Goal: Task Accomplishment & Management: Manage account settings

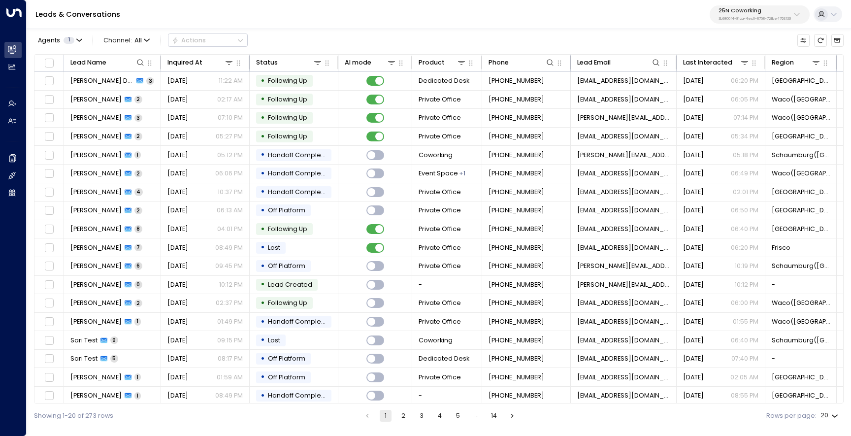
click at [735, 14] on div "25N Coworking 3b9800f4-81ca-4ec0-8758-72fbe4763f36" at bounding box center [755, 14] width 72 height 13
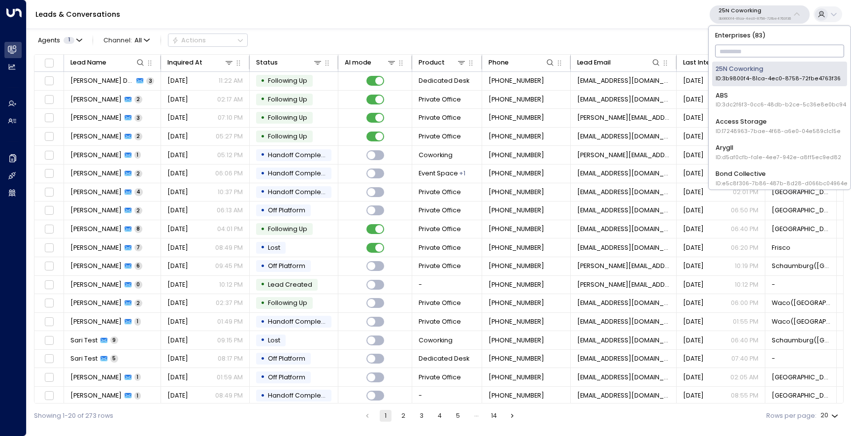
click at [738, 55] on input "text" at bounding box center [780, 51] width 130 height 17
type input "***"
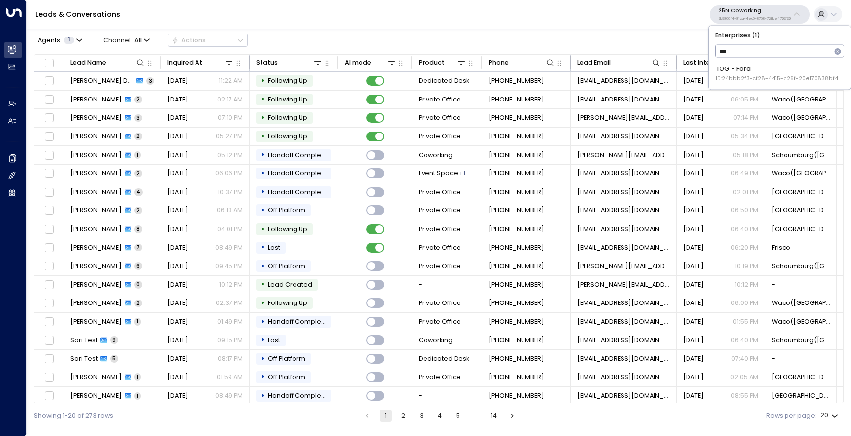
click at [743, 70] on div "TOG - Fora ID: 24bbb2f3-cf28-4415-a26f-20e170838bf4" at bounding box center [777, 74] width 123 height 18
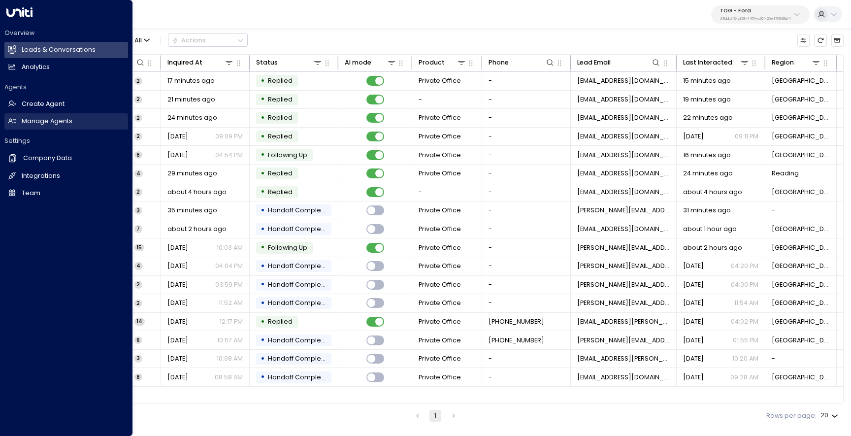
click at [22, 127] on link "Manage Agents Manage Agents" at bounding box center [66, 121] width 124 height 16
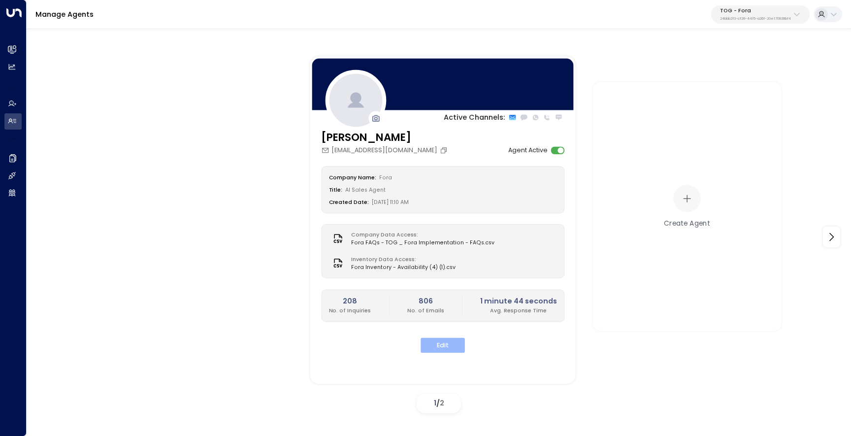
click at [446, 346] on button "Edit" at bounding box center [443, 345] width 44 height 15
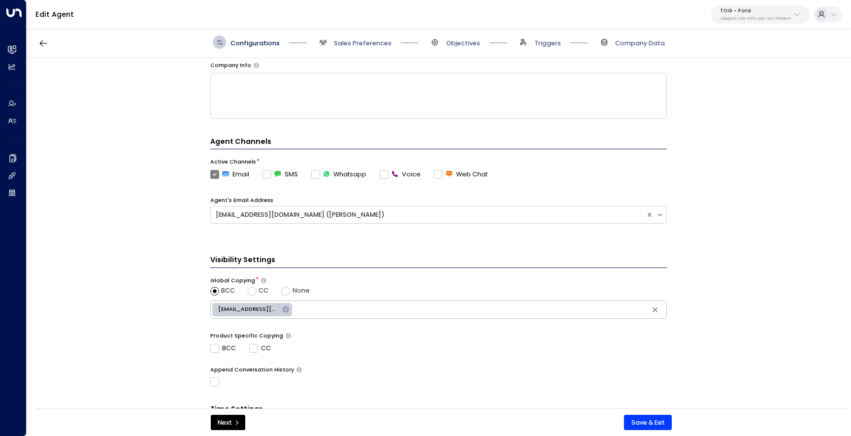
scroll to position [168, 0]
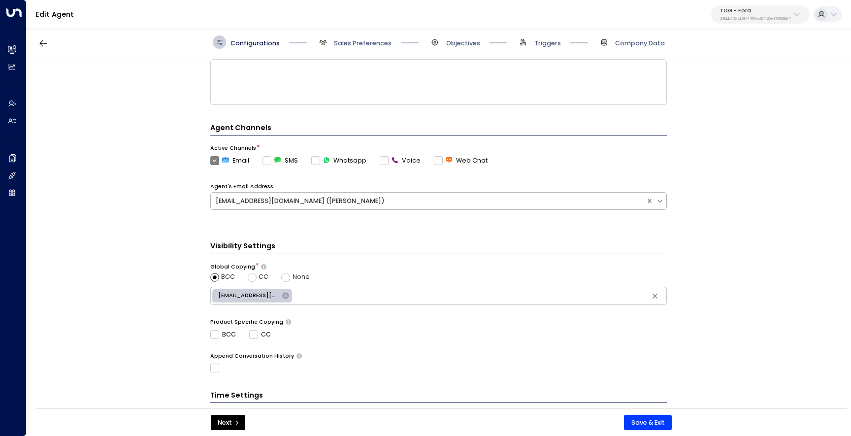
click at [412, 198] on div "uniti.test.agent.1@gmail.com (Eva Fitzgerald)" at bounding box center [429, 201] width 426 height 9
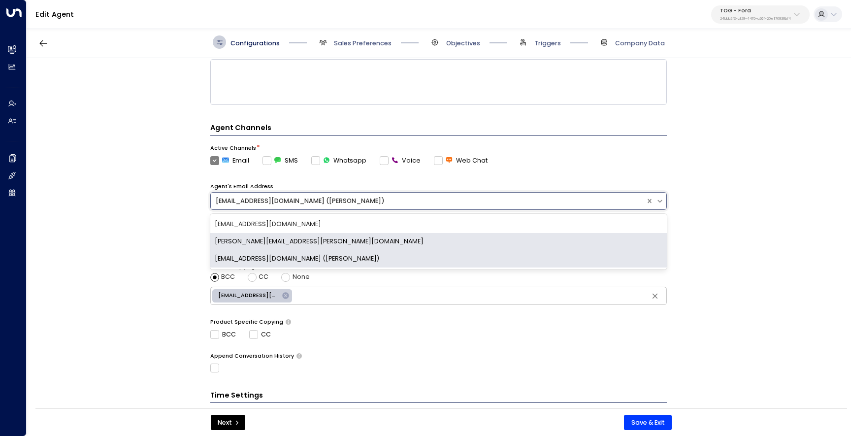
click at [406, 243] on div "eva.fitzgerald@theofficegroup.com" at bounding box center [438, 241] width 457 height 17
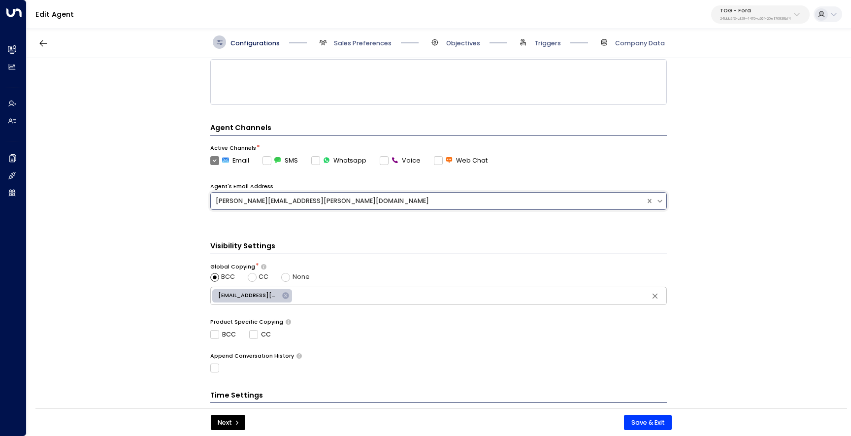
click at [711, 288] on div "**********" at bounding box center [439, 236] width 824 height 356
click at [650, 420] on button "Save & Exit" at bounding box center [648, 423] width 48 height 16
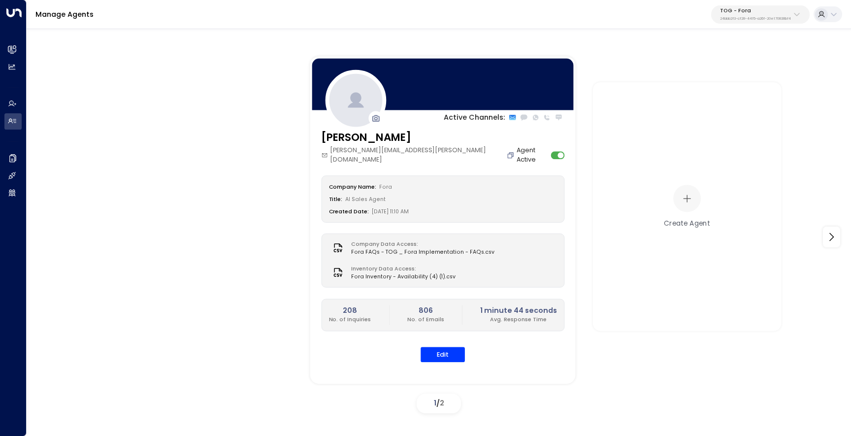
click at [507, 152] on icon "Copy" at bounding box center [511, 155] width 8 height 8
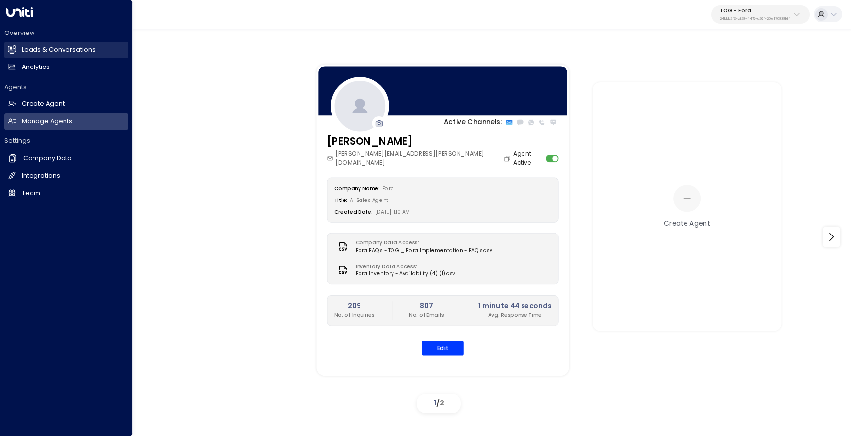
click at [19, 43] on link "Leads & Conversations Leads & Conversations" at bounding box center [66, 50] width 124 height 16
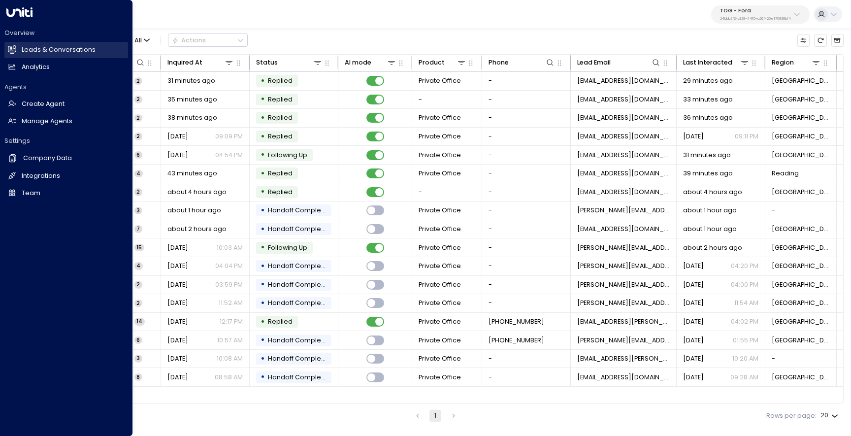
click at [19, 52] on link "Leads & Conversations Leads & Conversations" at bounding box center [66, 50] width 124 height 16
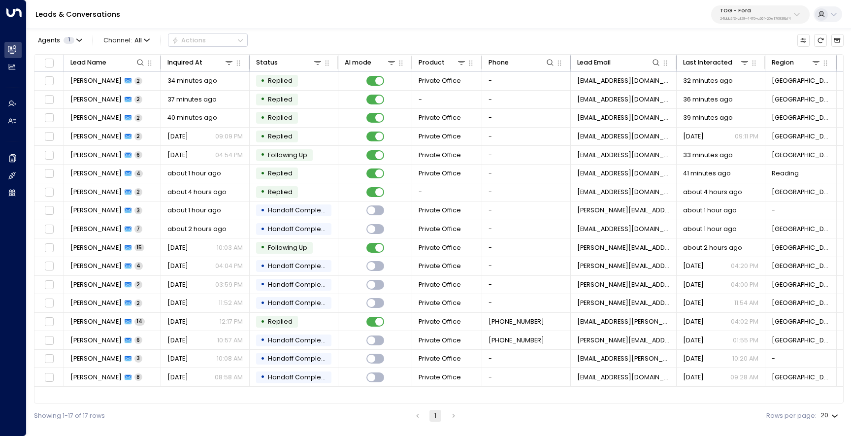
click at [754, 14] on div "TOG - Fora 24bbb2f3-cf28-4415-a26f-20e170838bf4" at bounding box center [755, 14] width 71 height 13
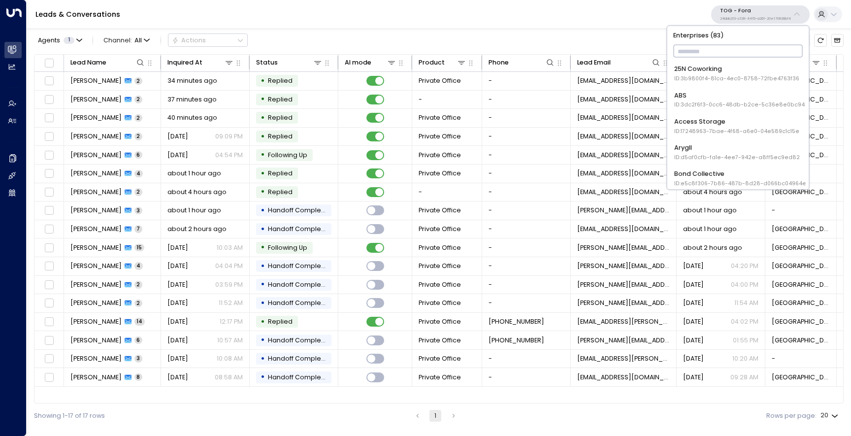
click at [734, 51] on input "text" at bounding box center [738, 51] width 130 height 17
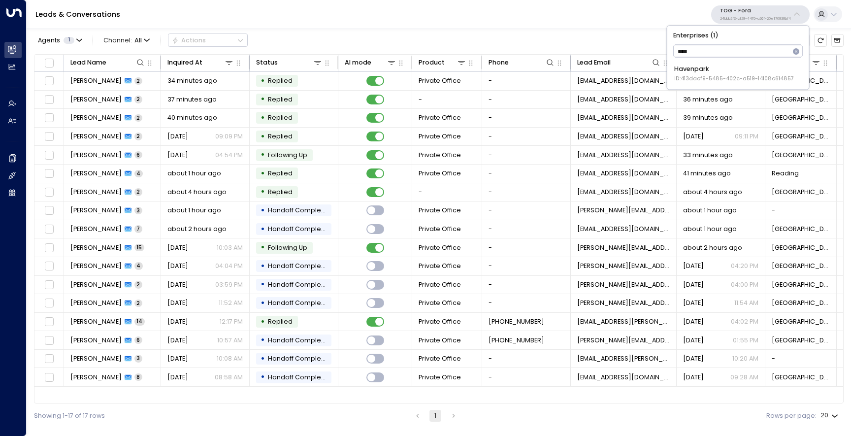
type input "*****"
click at [741, 75] on span "ID: 413dacf9-5485-402c-a519-14108c614857" at bounding box center [734, 79] width 120 height 8
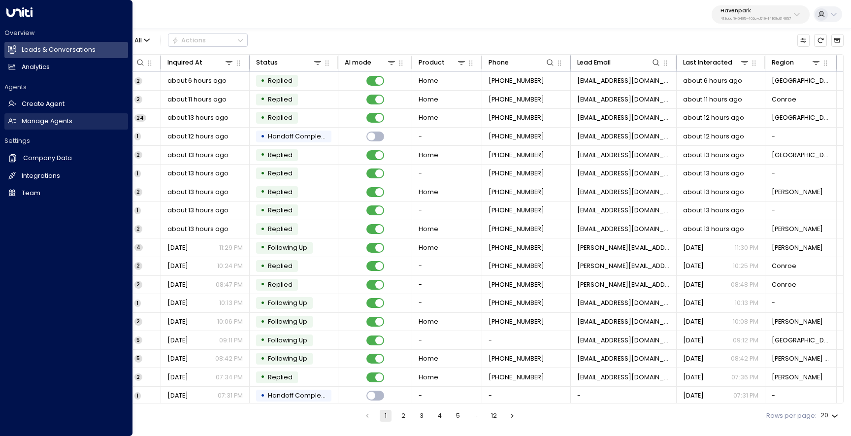
click at [50, 117] on h2 "Manage Agents" at bounding box center [47, 121] width 51 height 9
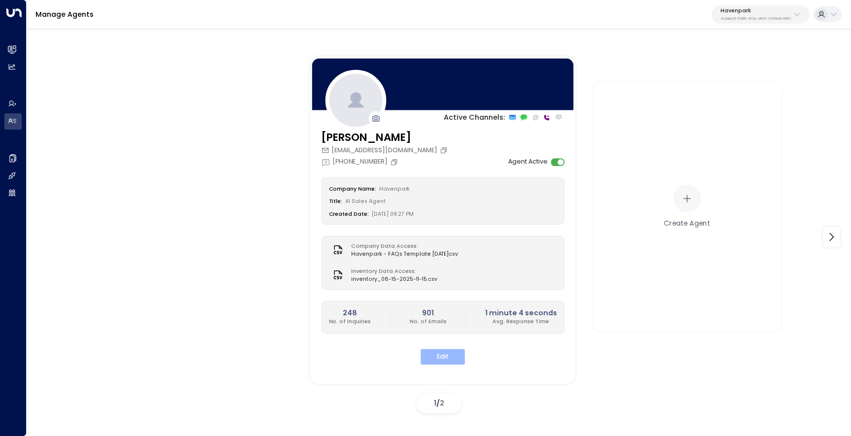
click at [443, 357] on button "Edit" at bounding box center [443, 356] width 44 height 15
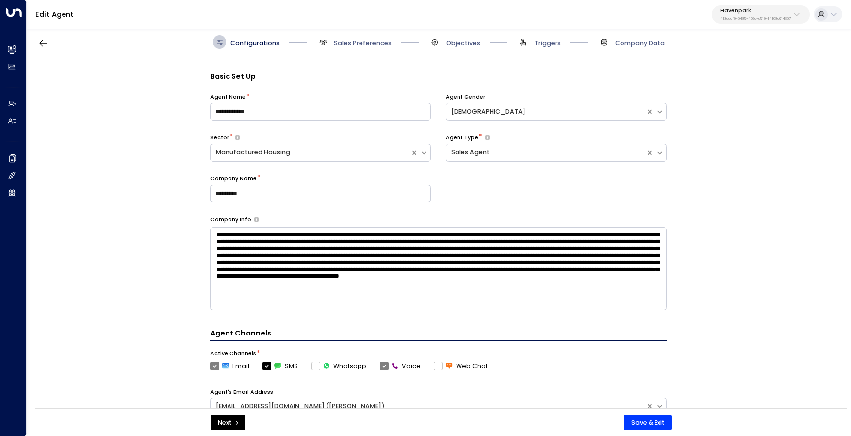
scroll to position [13, 0]
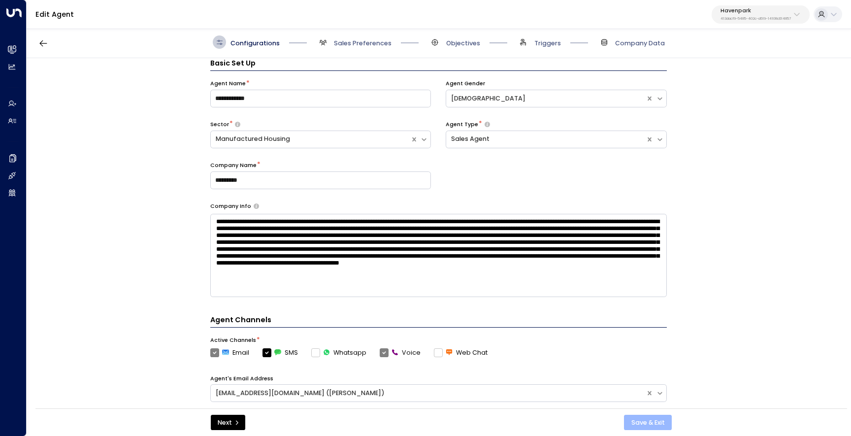
click at [635, 425] on button "Save & Exit" at bounding box center [648, 423] width 48 height 16
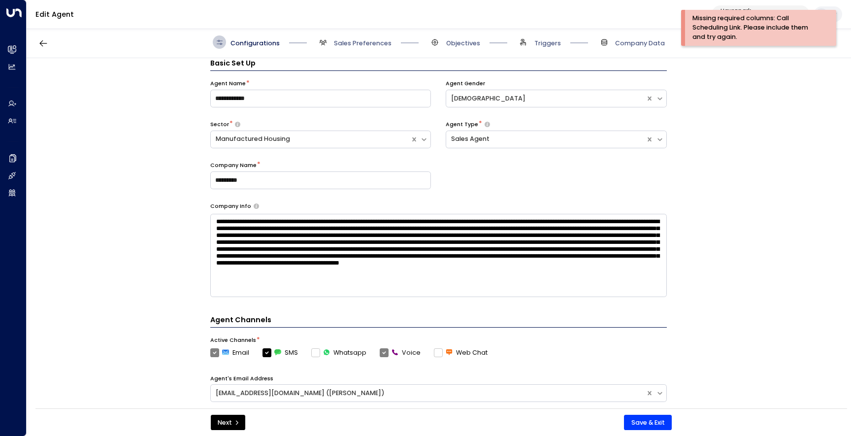
click at [427, 36] on div "Configurations Sales Preferences Objectives Triggers Company Data" at bounding box center [439, 41] width 452 height 13
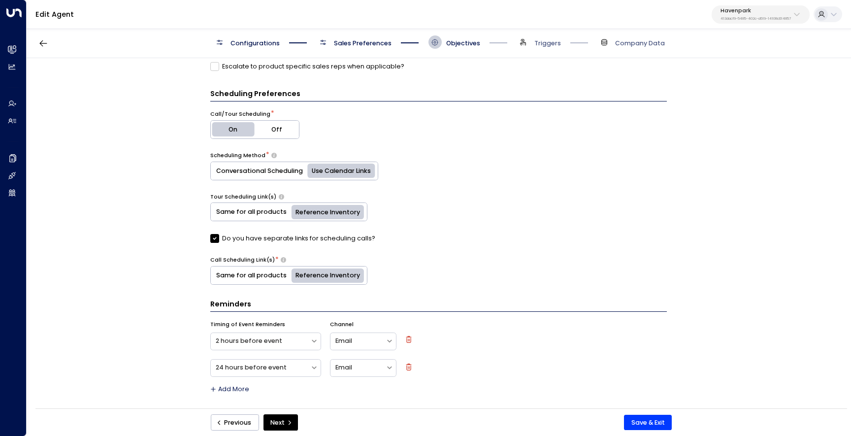
scroll to position [339, 0]
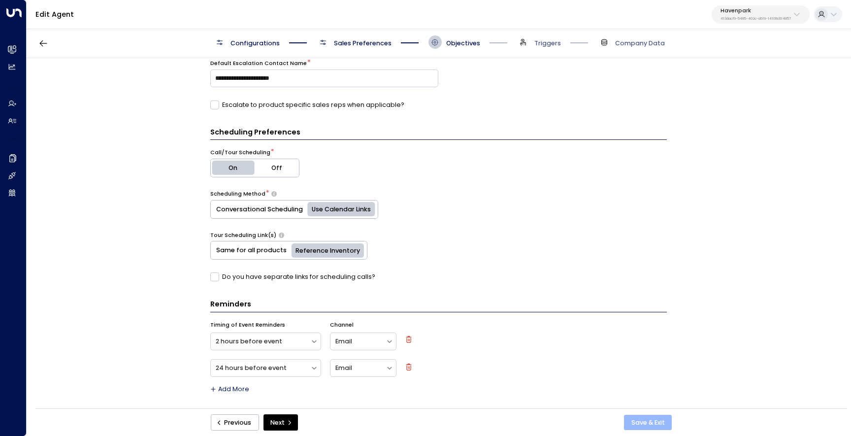
click at [650, 419] on button "Save & Exit" at bounding box center [648, 423] width 48 height 16
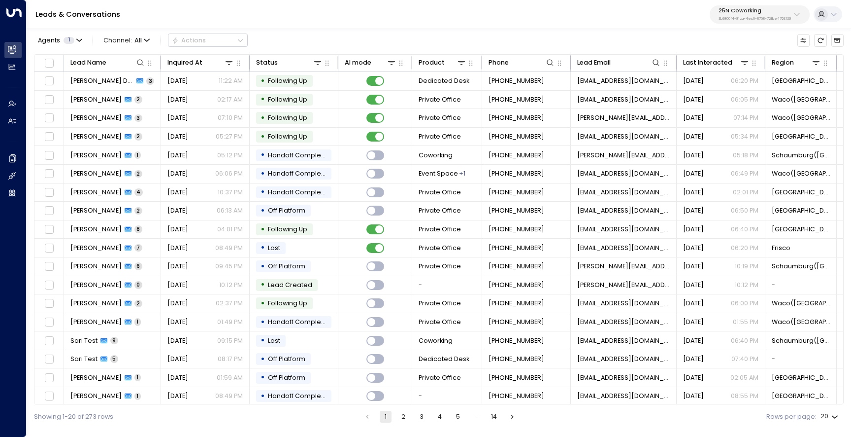
click at [747, 19] on p "3b9800f4-81ca-4ec0-8758-72fbe4763f36" at bounding box center [755, 19] width 72 height 4
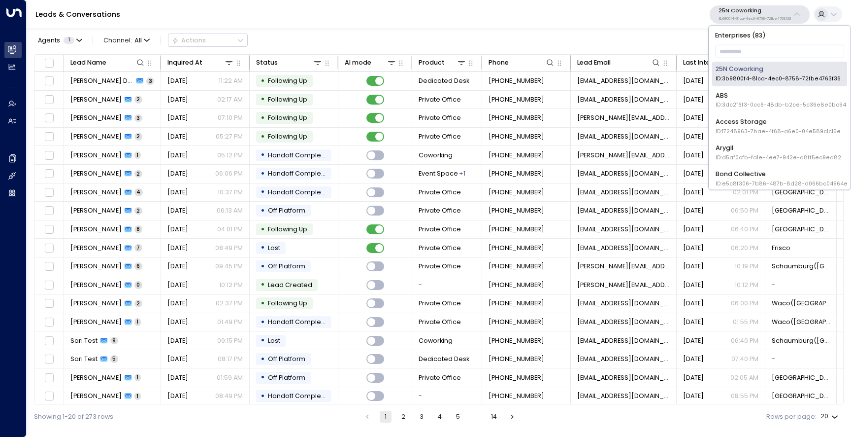
click at [667, 31] on div "Agents 1 Channel: All Actions" at bounding box center [439, 40] width 810 height 19
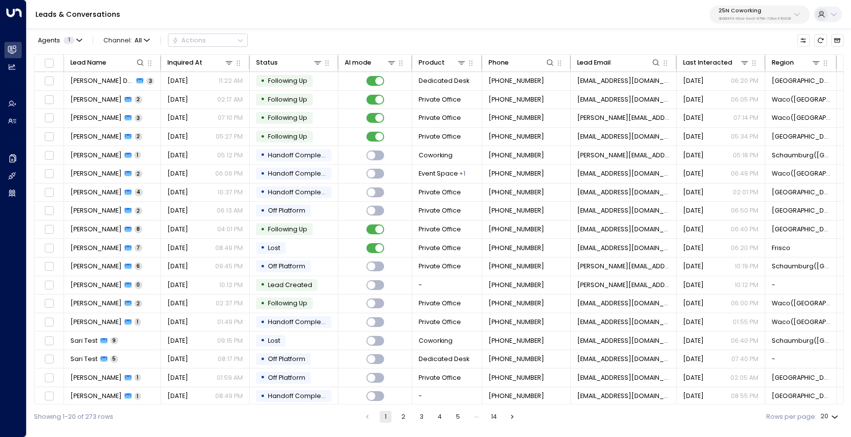
click at [754, 8] on p "25N Coworking" at bounding box center [755, 11] width 72 height 6
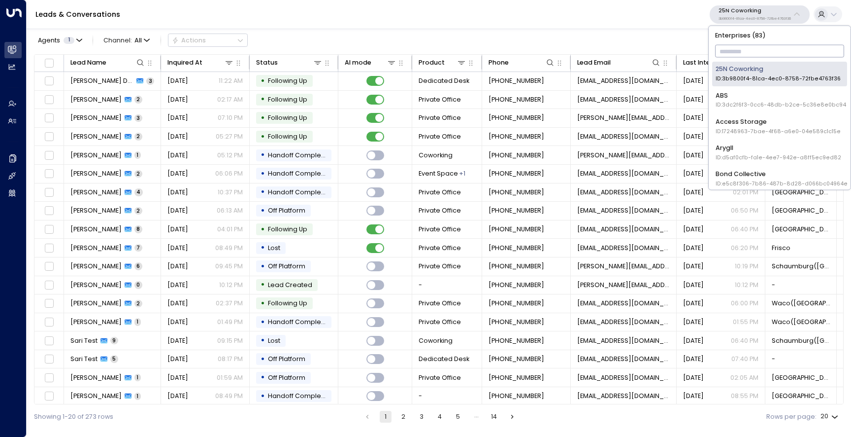
click at [743, 54] on input "text" at bounding box center [780, 51] width 130 height 17
type input "*****"
click at [751, 123] on div "Uniti Demos ID: 4c025b01-9fa0-46ff-ab3a-a620b886896e" at bounding box center [780, 126] width 128 height 18
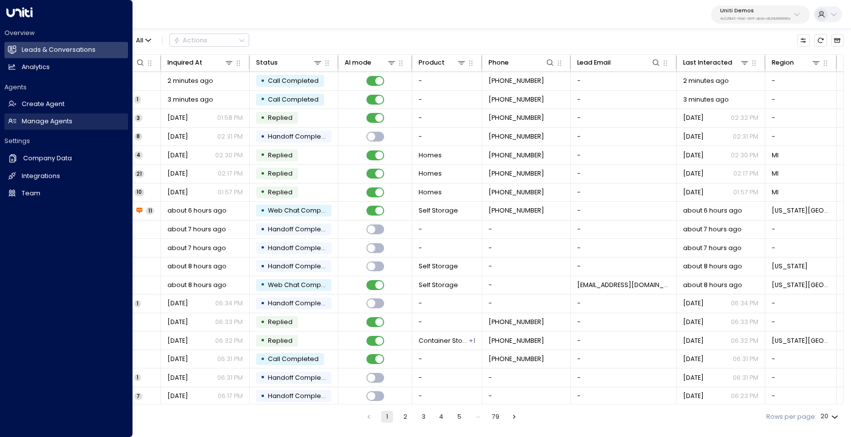
click at [56, 128] on link "Manage Agents Manage Agents" at bounding box center [66, 121] width 124 height 16
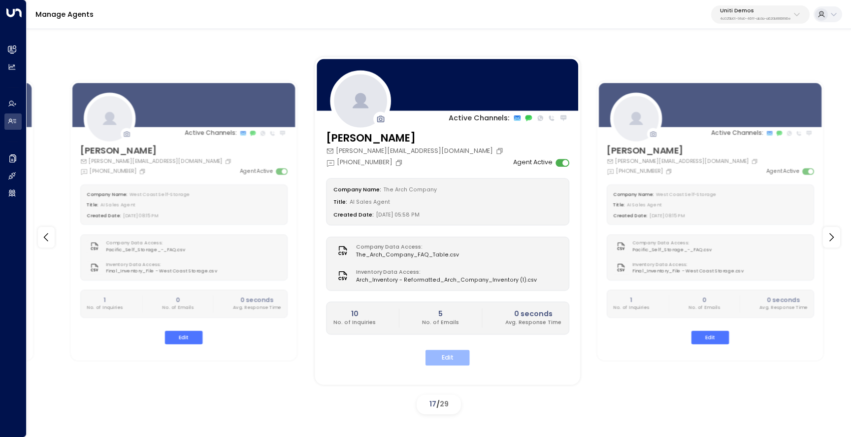
click at [457, 356] on button "Edit" at bounding box center [447, 357] width 44 height 15
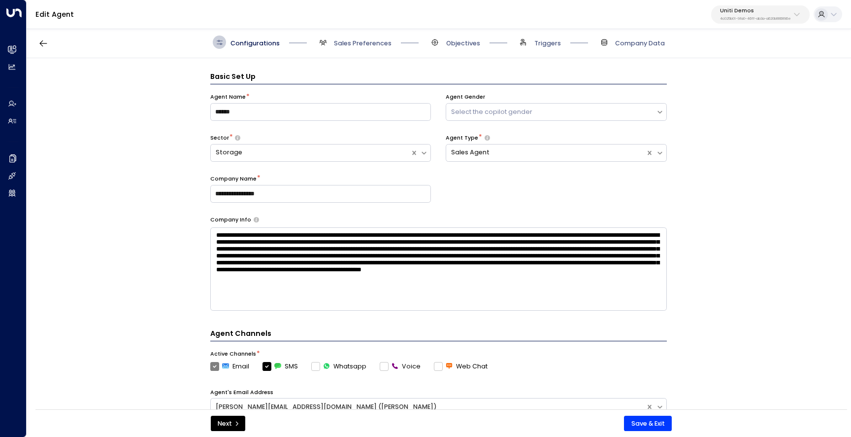
scroll to position [13, 0]
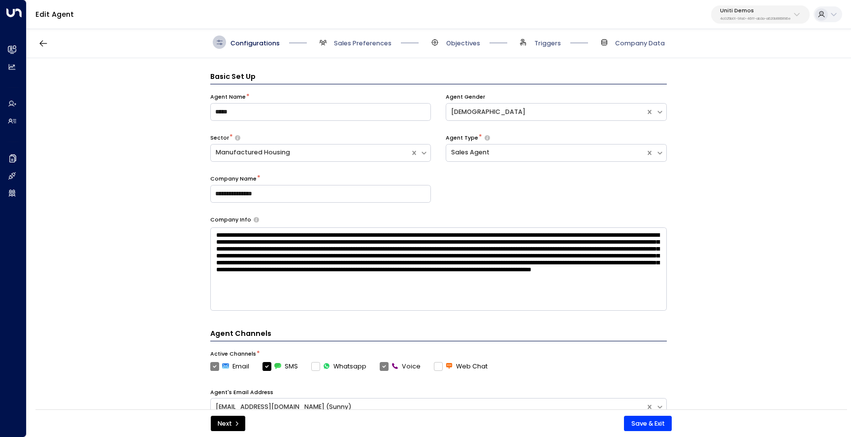
scroll to position [13, 0]
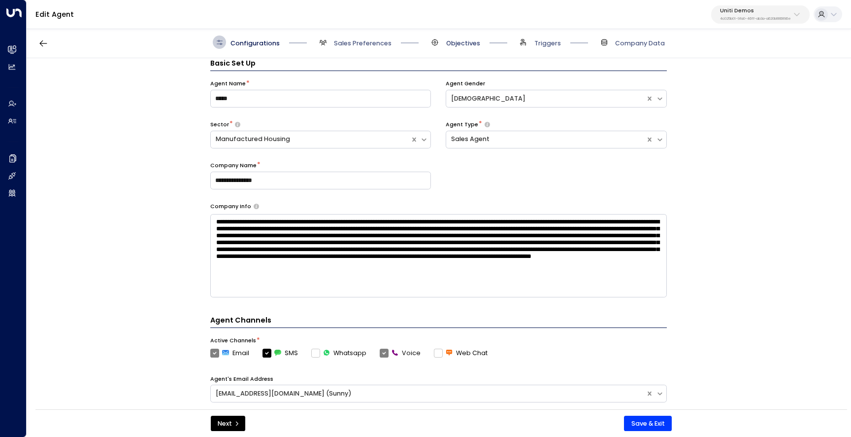
click at [450, 41] on span "Objectives" at bounding box center [463, 43] width 34 height 9
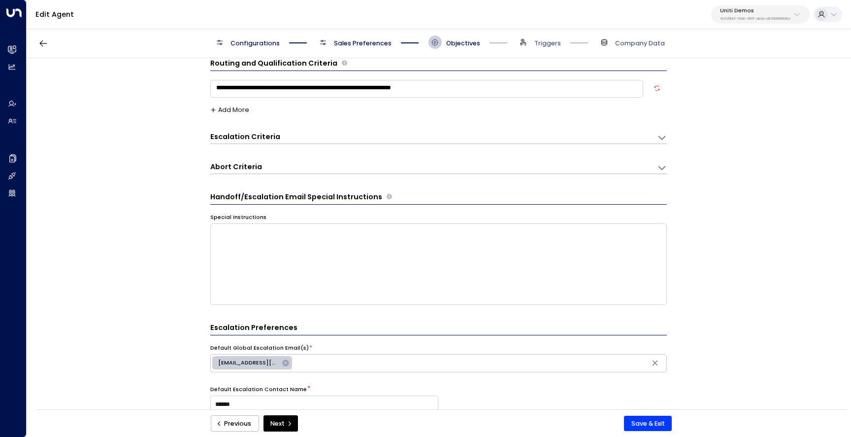
scroll to position [0, 0]
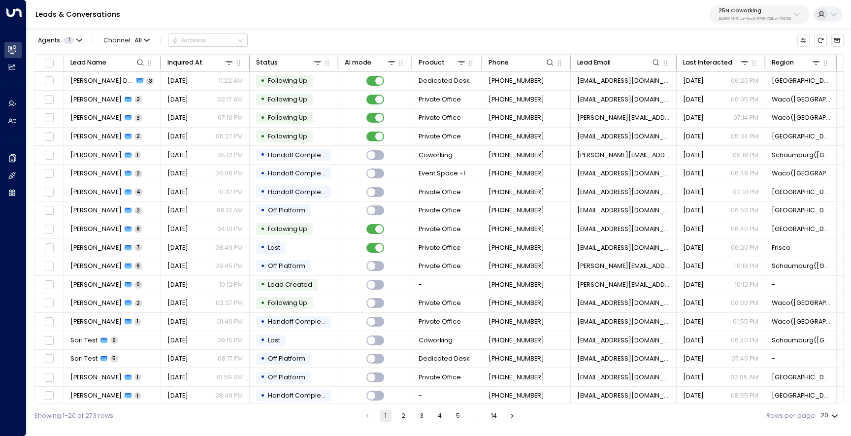
click at [745, 17] on p "3b9800f4-81ca-4ec0-8758-72fbe4763f36" at bounding box center [755, 19] width 72 height 4
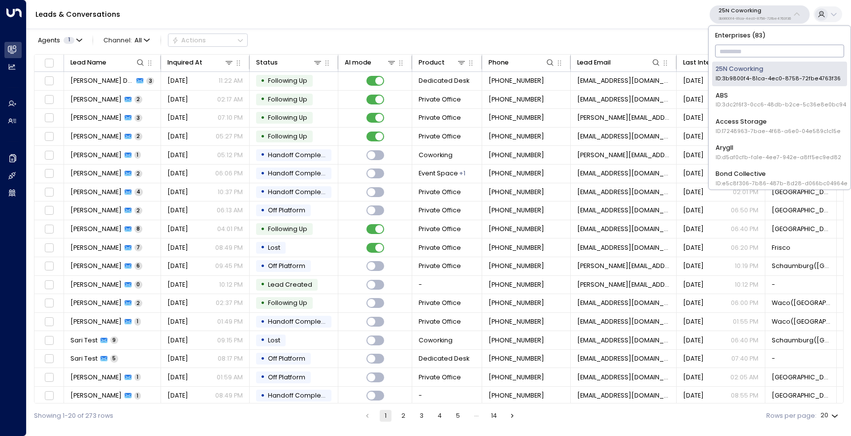
click at [734, 54] on input "text" at bounding box center [780, 51] width 130 height 17
type input "***"
click at [736, 116] on li "Uniti Demos ID: 4c025b01-9fa0-46ff-ab3a-a620b886896e" at bounding box center [779, 126] width 135 height 24
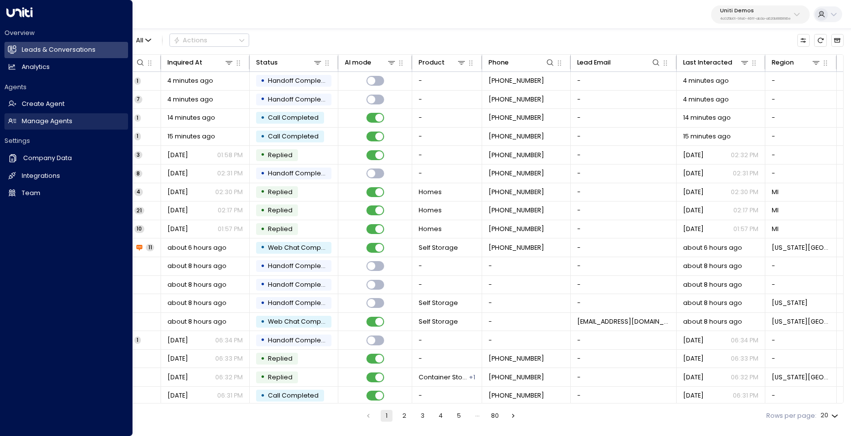
click at [30, 120] on h2 "Manage Agents" at bounding box center [47, 121] width 51 height 9
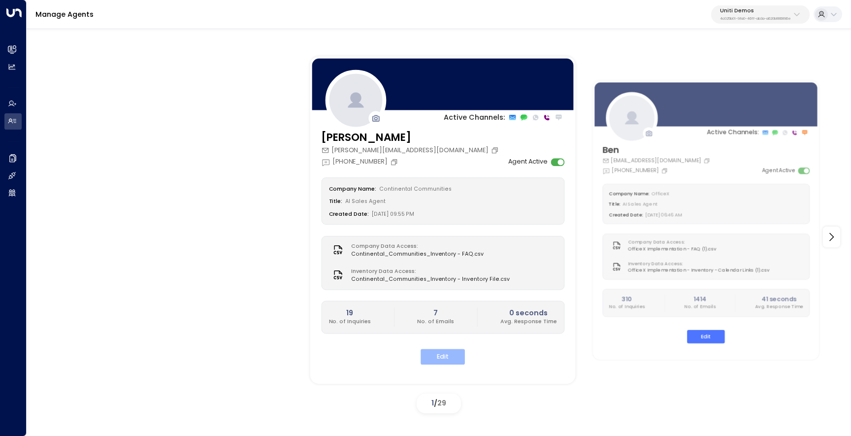
click at [446, 361] on button "Edit" at bounding box center [443, 356] width 44 height 15
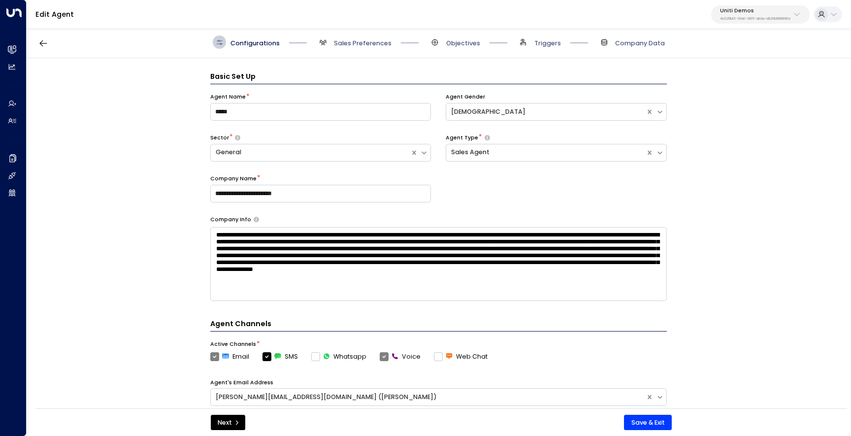
scroll to position [13, 0]
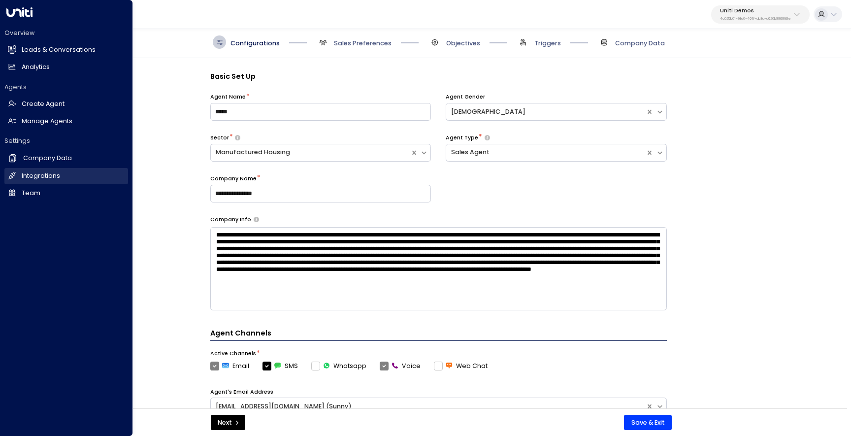
scroll to position [13, 0]
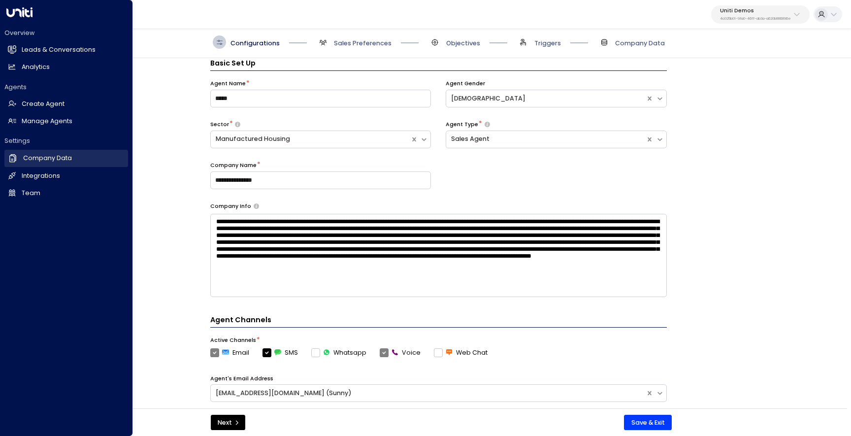
click at [90, 156] on link "Company Data Company Data" at bounding box center [66, 158] width 124 height 17
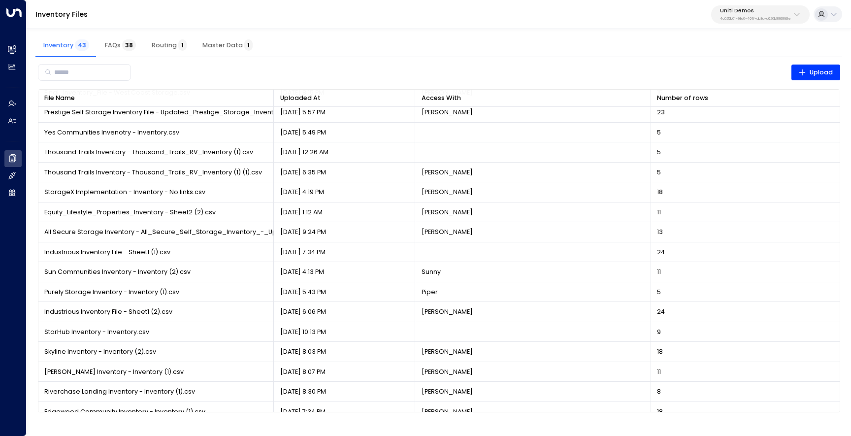
scroll to position [525, 0]
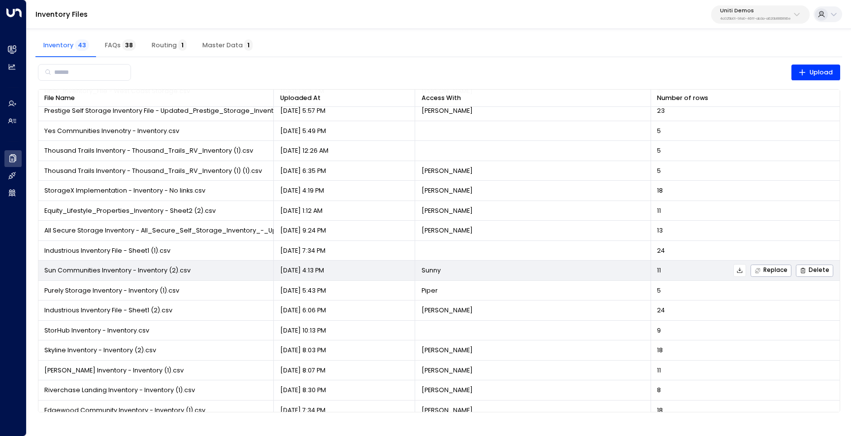
click at [740, 268] on icon at bounding box center [740, 270] width 7 height 7
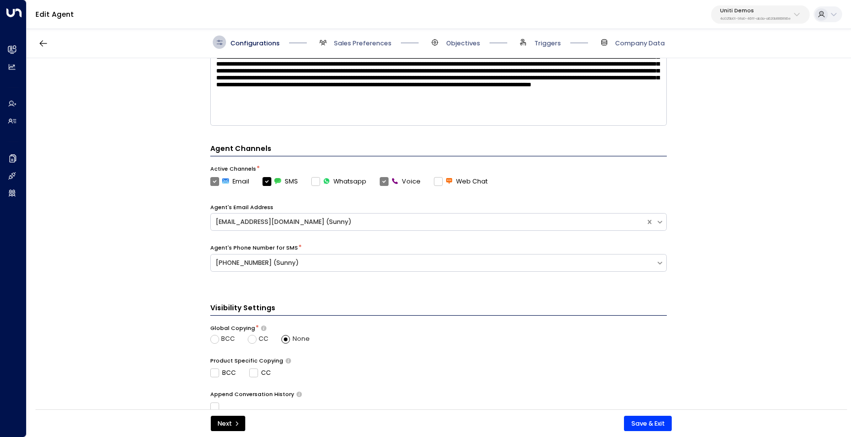
scroll to position [241, 0]
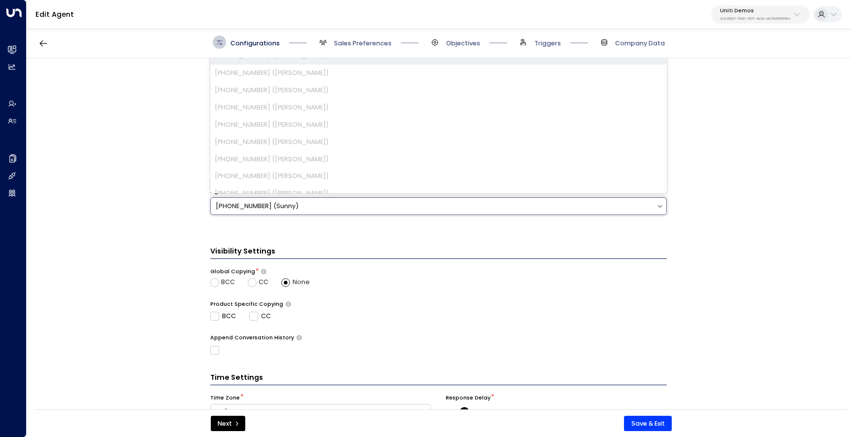
drag, startPoint x: 256, startPoint y: 206, endPoint x: 220, endPoint y: 206, distance: 36.5
click at [220, 206] on div "[PHONE_NUMBER] (Sunny)" at bounding box center [434, 206] width 436 height 9
click at [168, 203] on div "**********" at bounding box center [439, 236] width 824 height 357
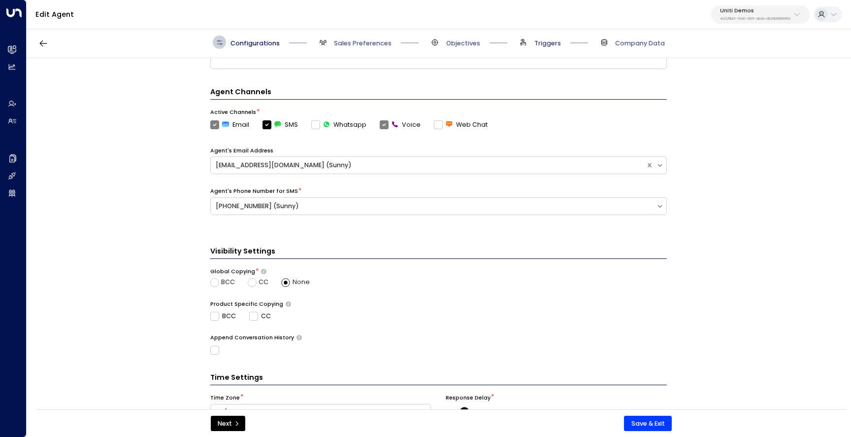
click at [542, 40] on span "Triggers" at bounding box center [548, 43] width 27 height 9
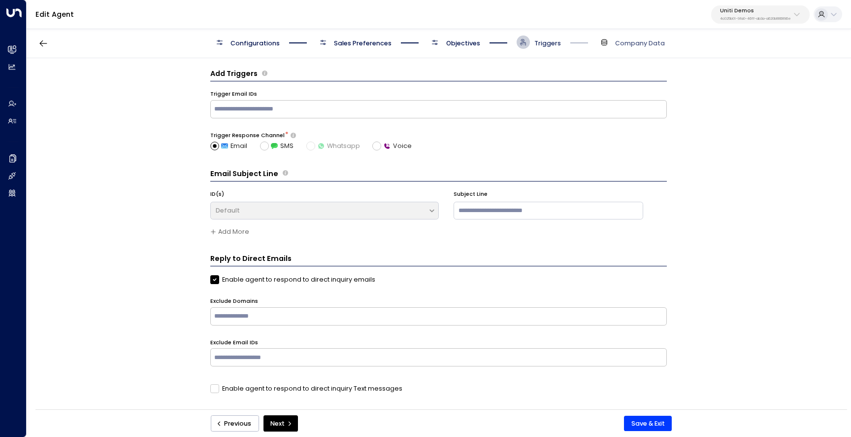
scroll to position [3, 0]
click at [647, 41] on span "Company Data" at bounding box center [640, 43] width 50 height 9
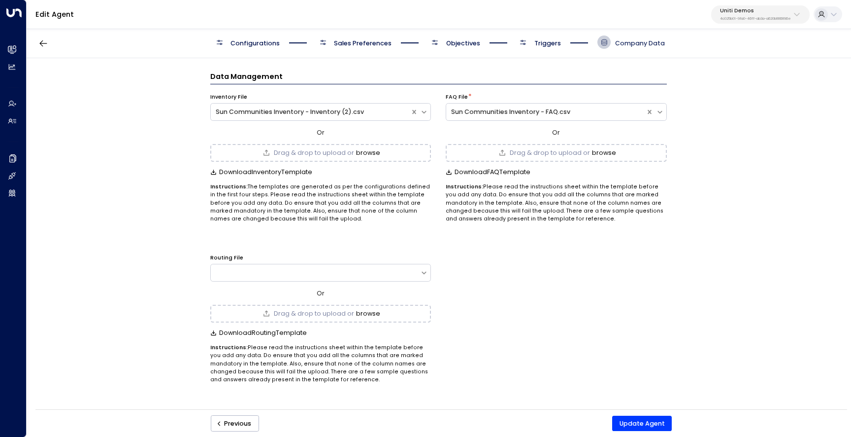
scroll to position [0, 0]
click at [630, 418] on button "Update Agent" at bounding box center [642, 423] width 60 height 16
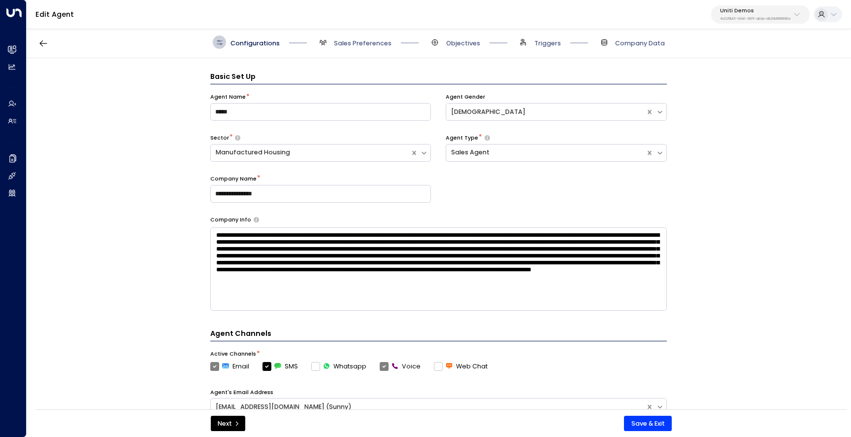
scroll to position [13, 0]
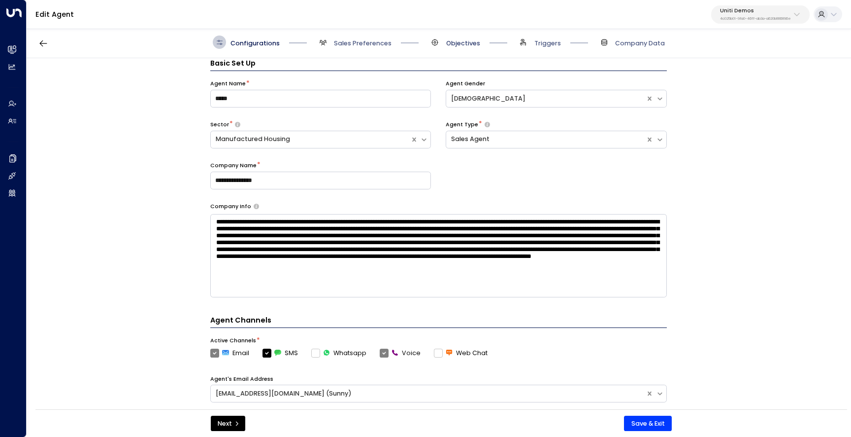
click at [458, 41] on span "Objectives" at bounding box center [463, 43] width 34 height 9
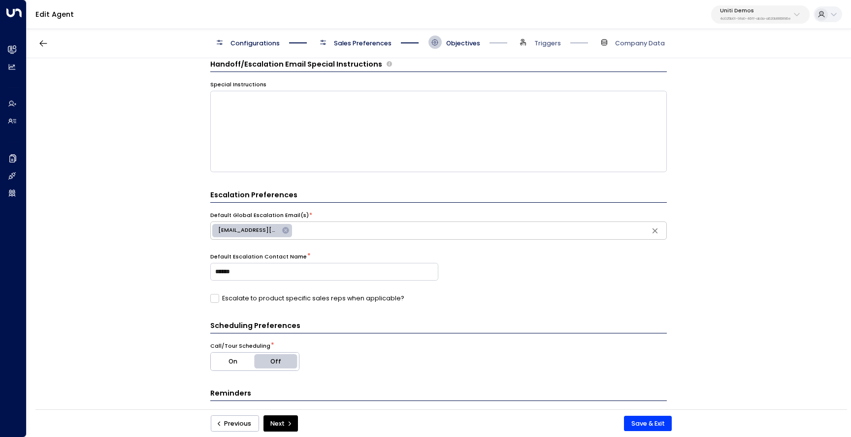
scroll to position [209, 0]
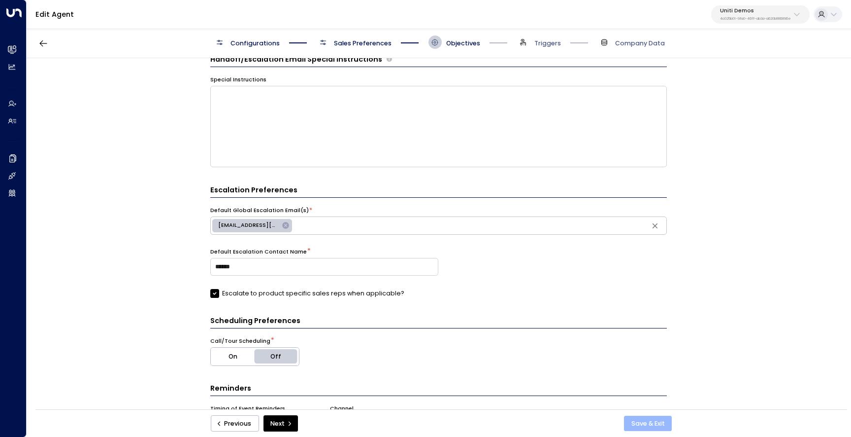
click at [624, 419] on button "Save & Exit" at bounding box center [648, 423] width 48 height 16
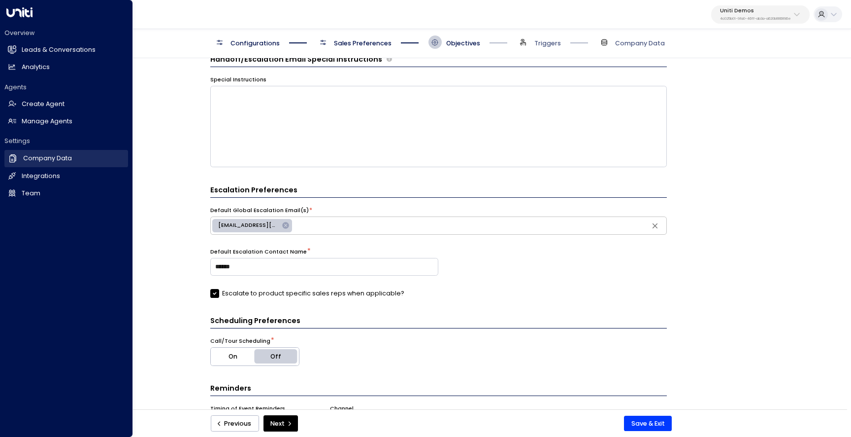
click at [44, 160] on h2 "Company Data" at bounding box center [47, 158] width 49 height 9
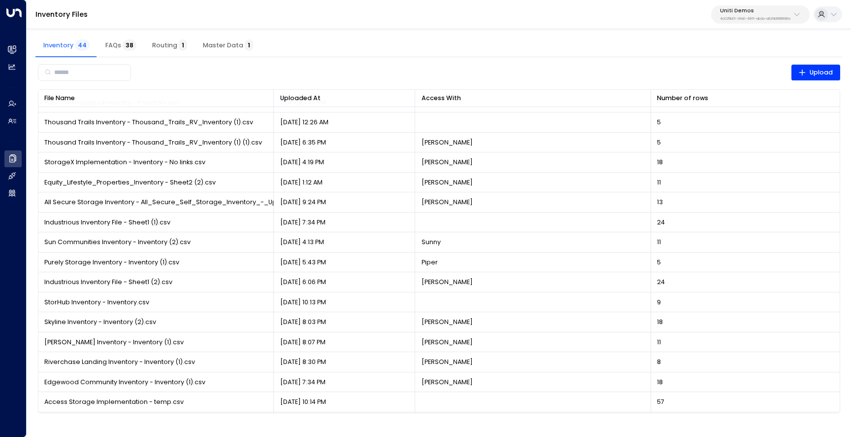
scroll to position [572, 0]
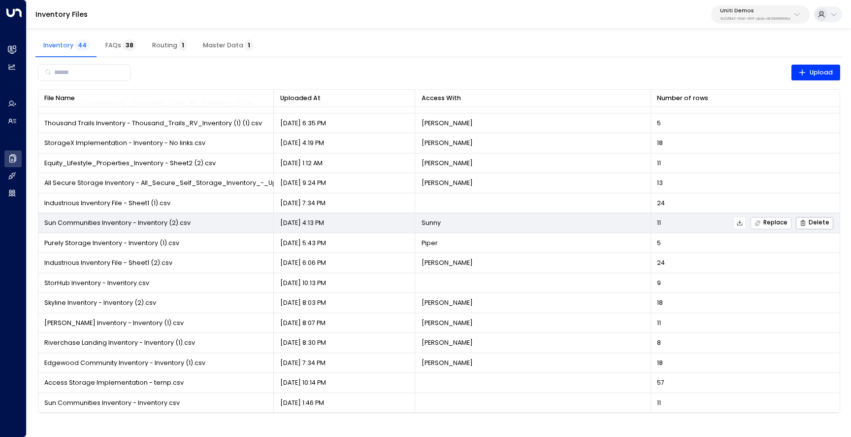
click at [784, 227] on button "Replace" at bounding box center [771, 223] width 41 height 12
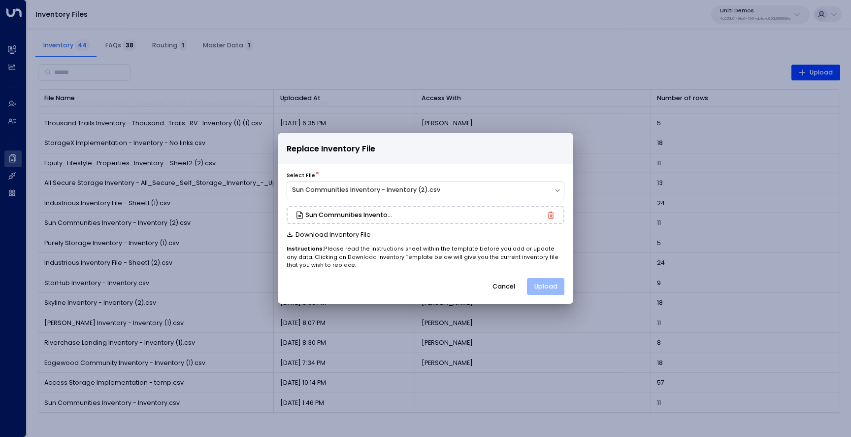
click at [552, 286] on button "Upload" at bounding box center [545, 286] width 37 height 17
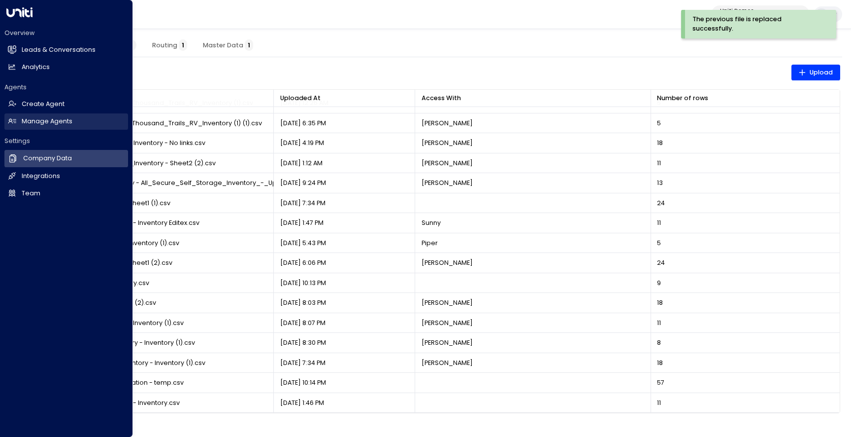
click at [35, 126] on link "Manage Agents Manage Agents" at bounding box center [66, 121] width 124 height 16
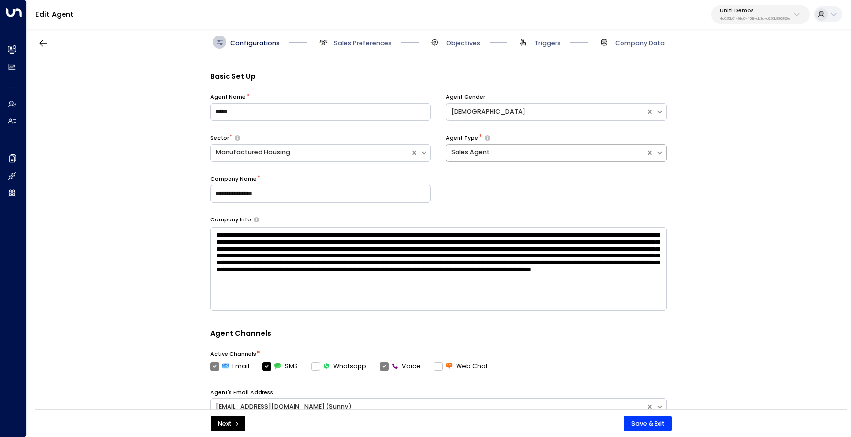
scroll to position [13, 0]
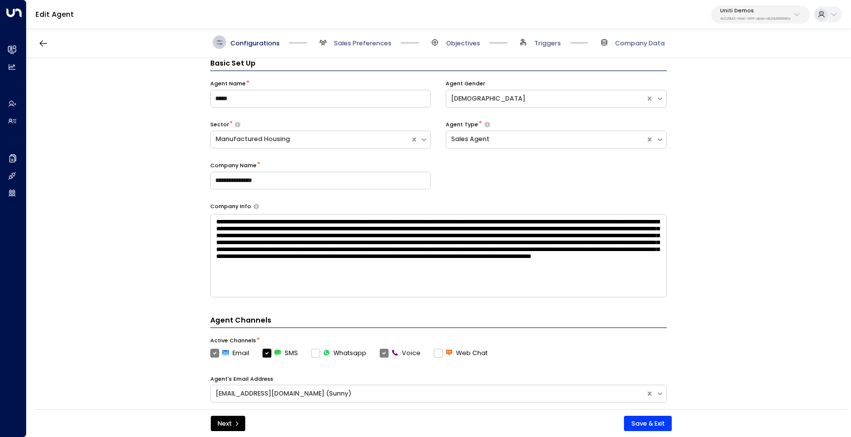
click at [460, 49] on div "Configurations Sales Preferences Objectives Triggers Company Data" at bounding box center [439, 43] width 825 height 32
click at [446, 40] on span "Objectives" at bounding box center [463, 43] width 34 height 9
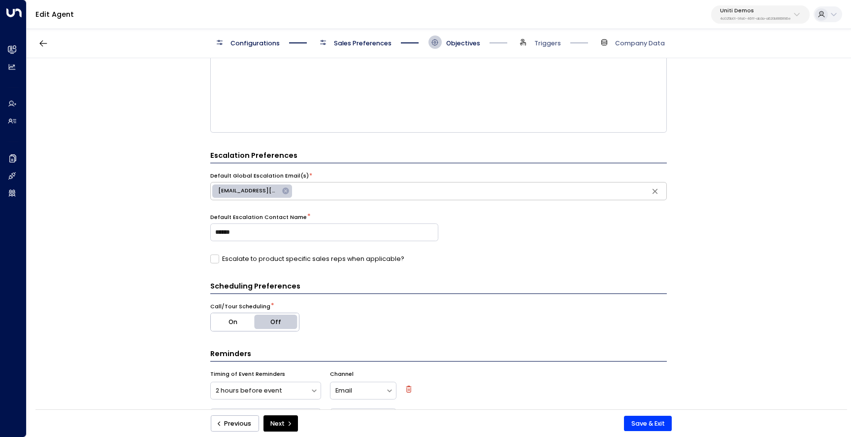
scroll to position [292, 0]
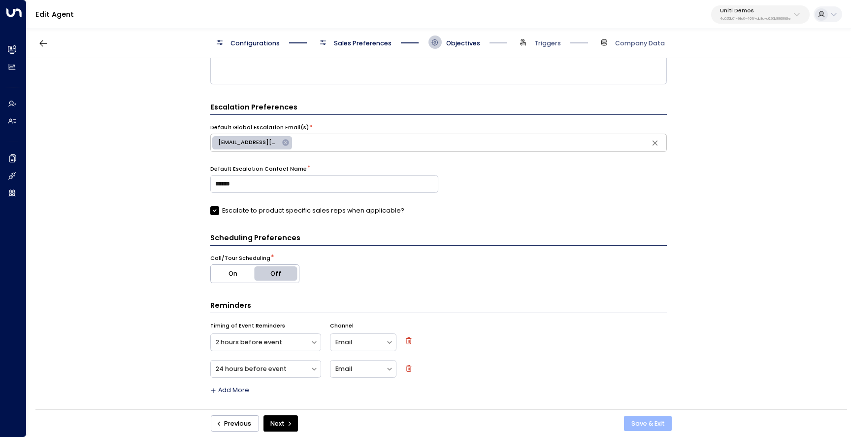
click at [639, 424] on button "Save & Exit" at bounding box center [648, 423] width 48 height 16
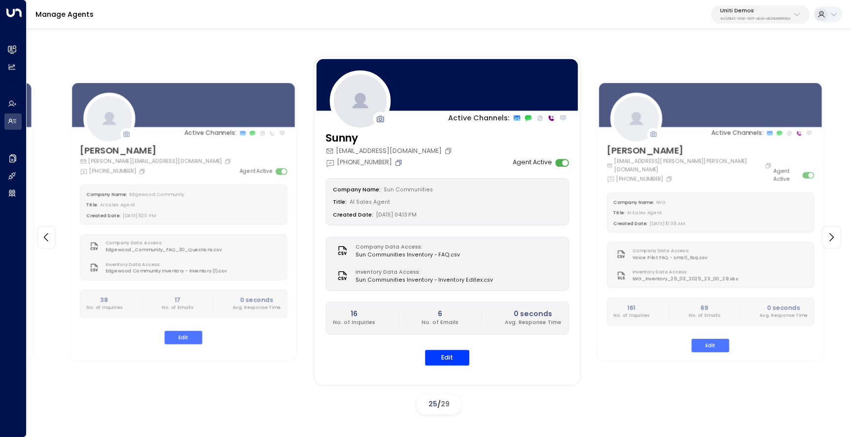
click at [398, 163] on icon "Copy" at bounding box center [399, 163] width 8 height 8
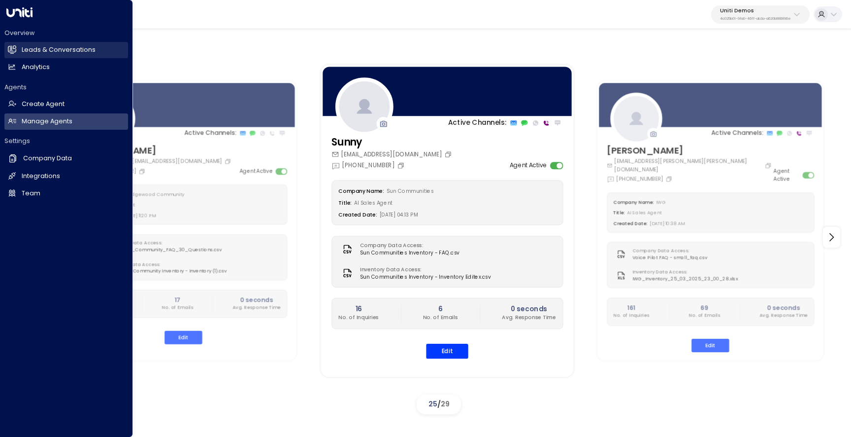
click at [16, 56] on link "Leads & Conversations Leads & Conversations" at bounding box center [66, 50] width 124 height 16
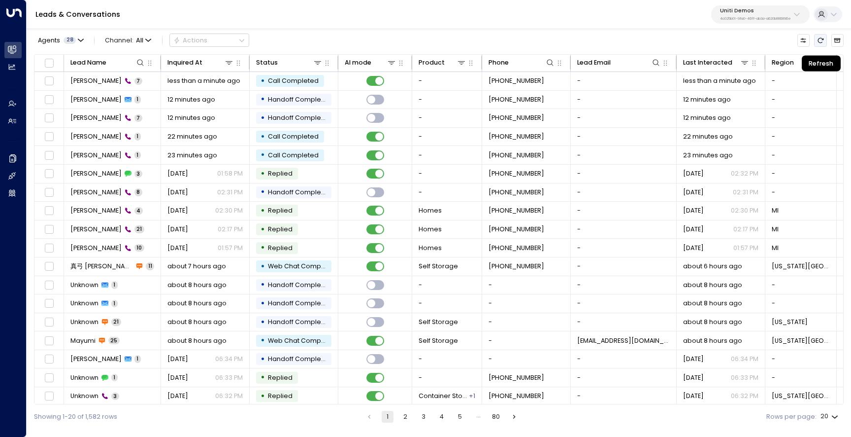
click at [820, 42] on icon "Refresh" at bounding box center [821, 39] width 6 height 5
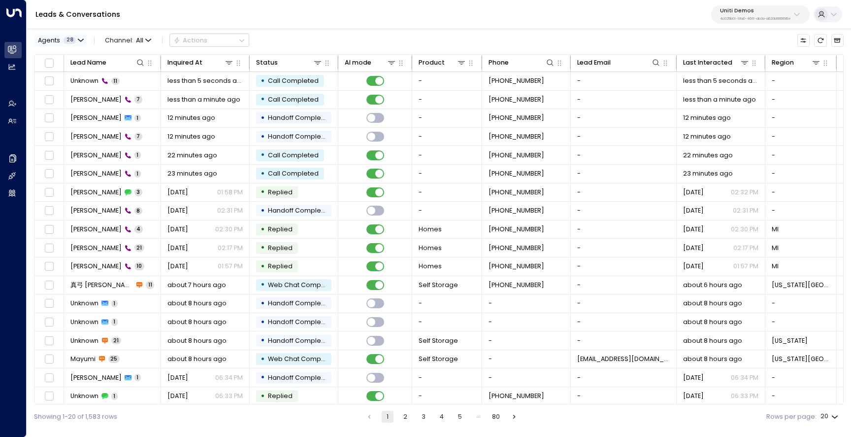
click at [71, 38] on span "28" at bounding box center [70, 40] width 12 height 7
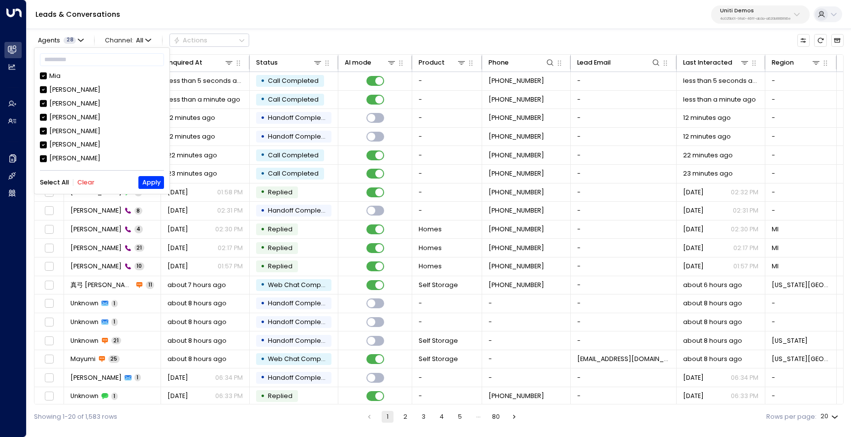
click at [80, 184] on button "Clear" at bounding box center [85, 182] width 17 height 7
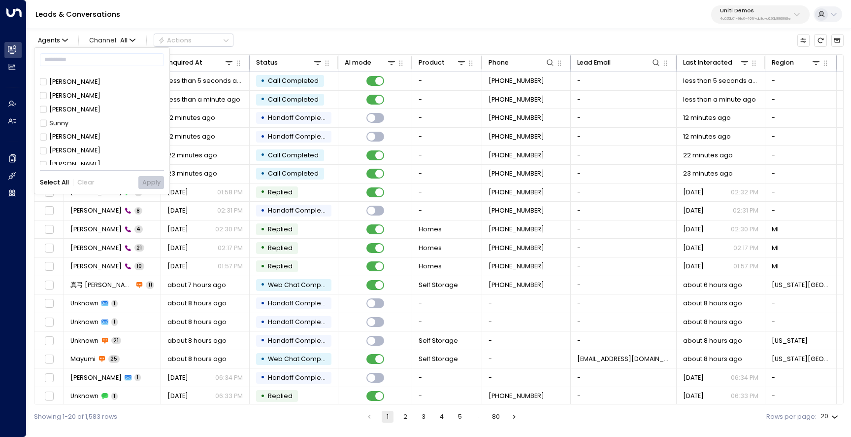
click at [65, 124] on div "Sunny" at bounding box center [58, 123] width 19 height 9
click at [144, 179] on button "Apply" at bounding box center [150, 182] width 25 height 12
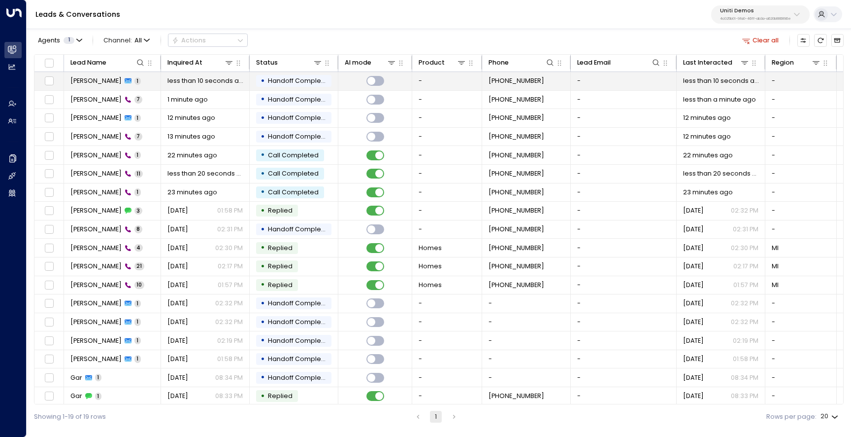
click at [99, 82] on span "[PERSON_NAME]" at bounding box center [95, 80] width 51 height 9
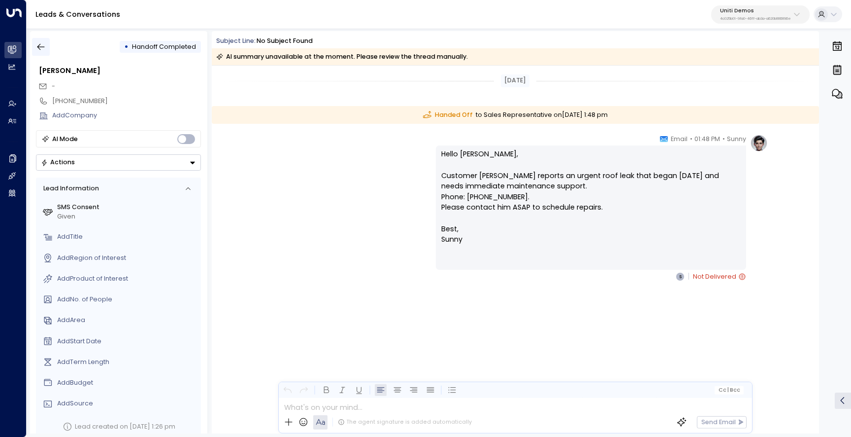
click at [44, 50] on icon "button" at bounding box center [41, 47] width 10 height 10
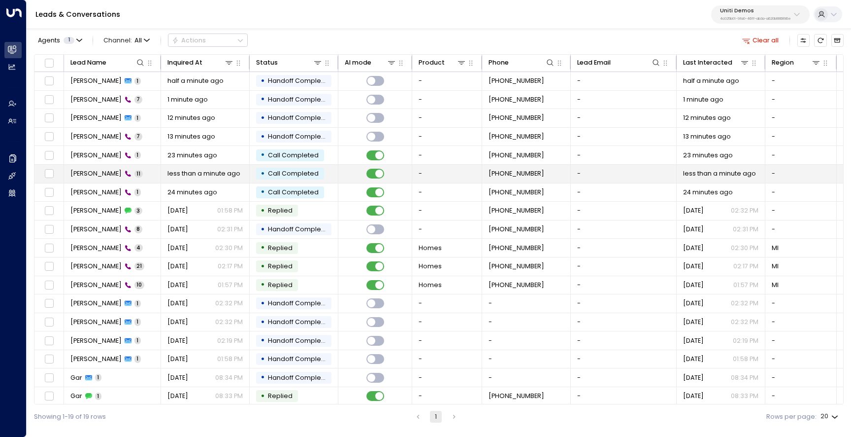
click at [74, 172] on span "[PERSON_NAME]" at bounding box center [95, 173] width 51 height 9
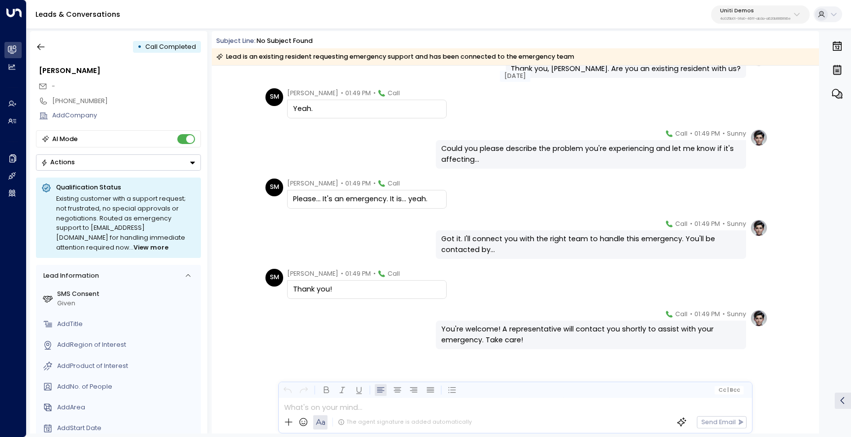
scroll to position [241, 0]
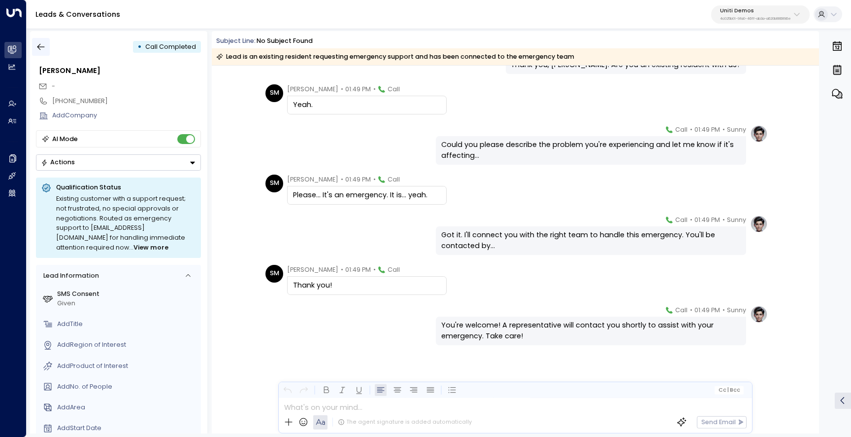
click at [39, 40] on button "button" at bounding box center [41, 47] width 18 height 18
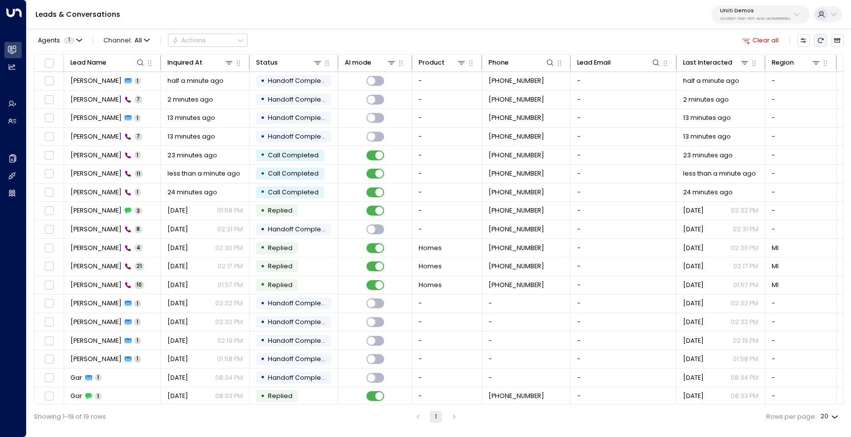
click at [822, 39] on icon "Refresh" at bounding box center [821, 39] width 6 height 5
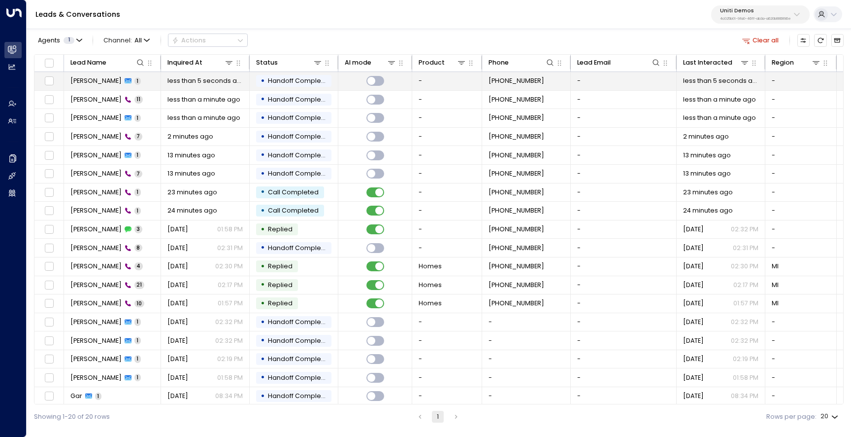
click at [87, 84] on span "[PERSON_NAME]" at bounding box center [95, 80] width 51 height 9
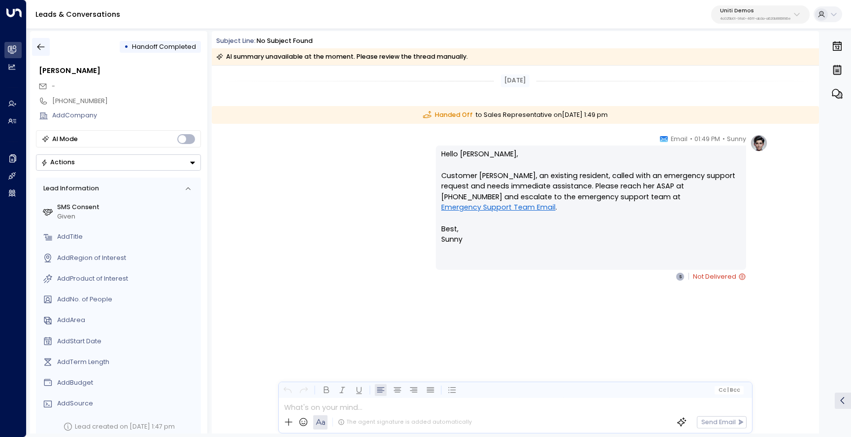
click at [49, 50] on button "button" at bounding box center [41, 47] width 18 height 18
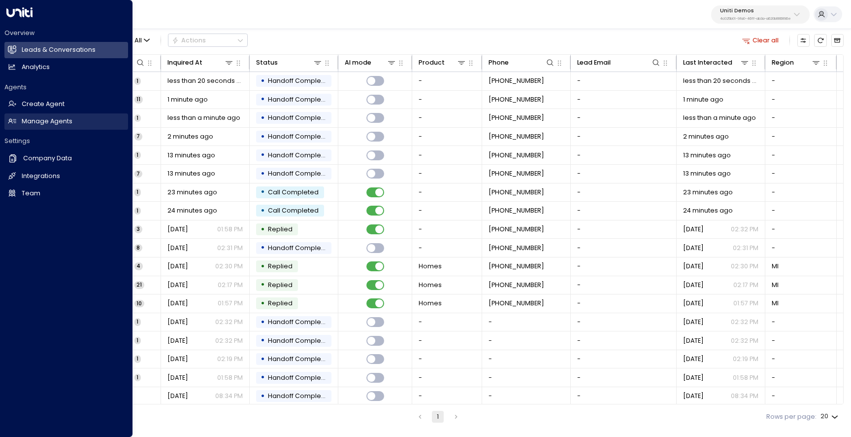
click at [33, 120] on h2 "Manage Agents" at bounding box center [47, 121] width 51 height 9
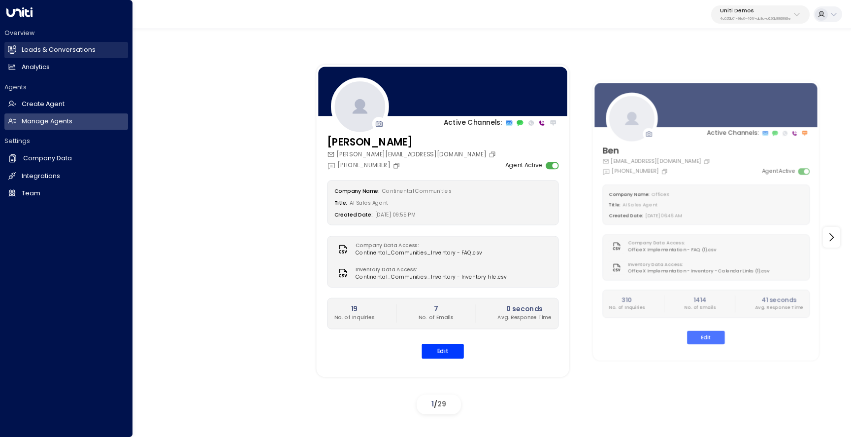
click at [51, 49] on h2 "Leads & Conversations" at bounding box center [59, 49] width 74 height 9
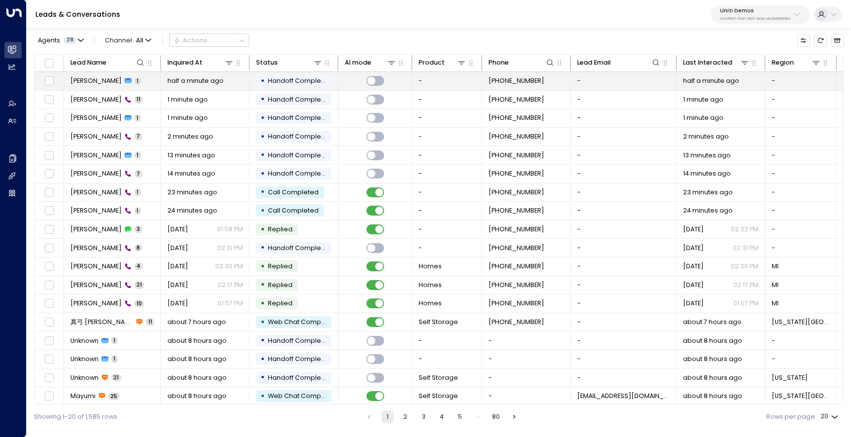
click at [101, 83] on span "[PERSON_NAME]" at bounding box center [95, 80] width 51 height 9
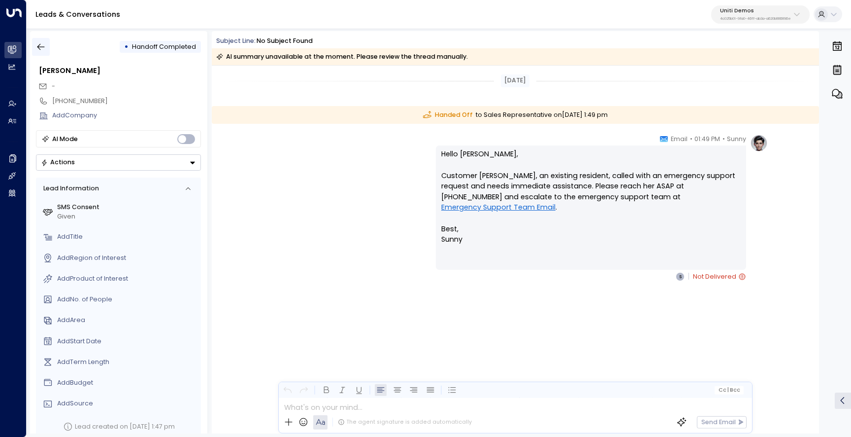
click at [46, 45] on button "button" at bounding box center [41, 47] width 18 height 18
